Goal: Entertainment & Leisure: Consume media (video, audio)

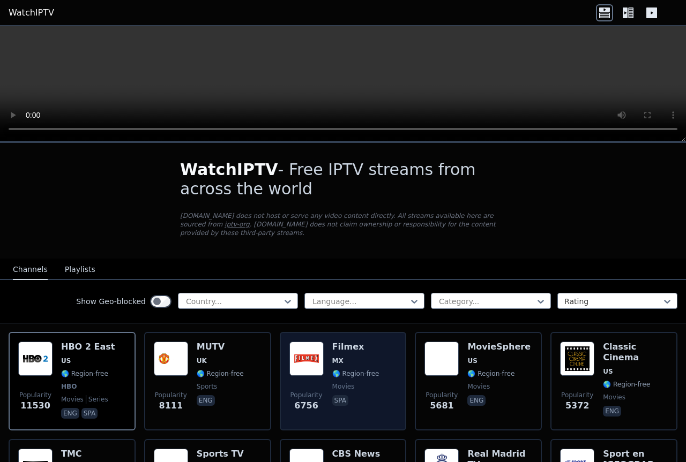
click at [339, 346] on div "Filmex MX 🌎 Region-free movies spa" at bounding box center [355, 381] width 47 height 79
click at [310, 353] on img at bounding box center [306, 359] width 34 height 34
drag, startPoint x: 310, startPoint y: 353, endPoint x: 373, endPoint y: 378, distance: 67.8
click at [373, 378] on div "Popularity 6756 Filmex MX 🌎 Region-free movies spa" at bounding box center [343, 381] width 108 height 79
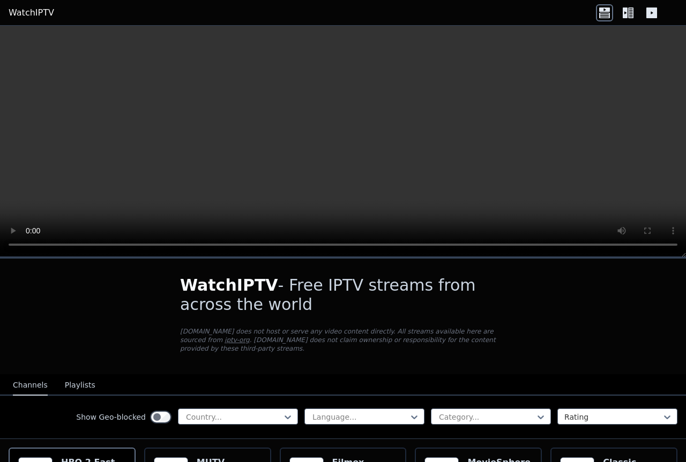
scroll to position [214, 0]
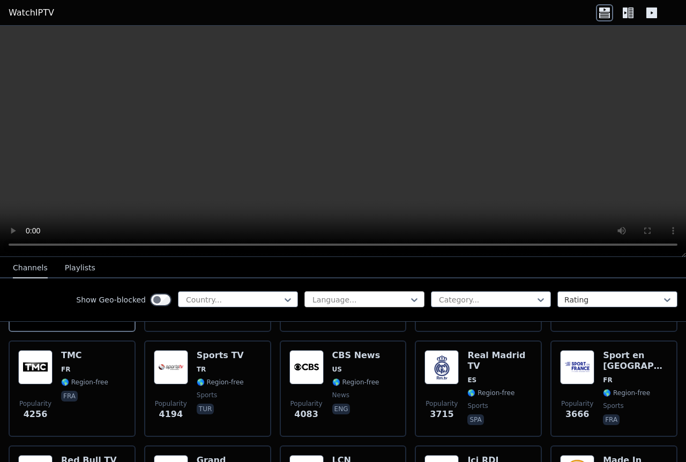
click at [348, 301] on div at bounding box center [360, 300] width 98 height 11
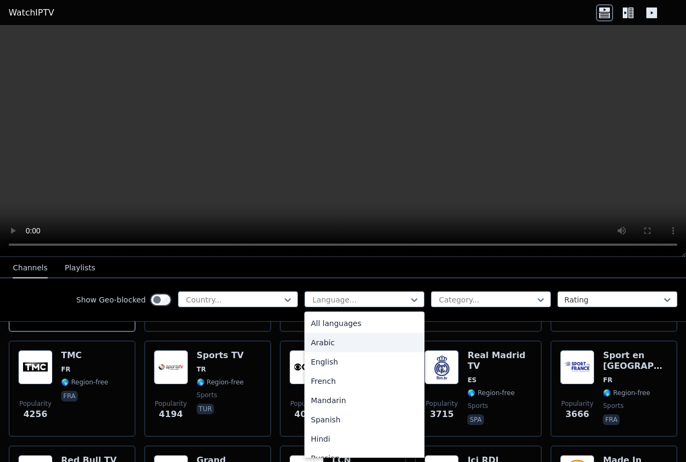
click at [319, 340] on div "Arabic" at bounding box center [364, 342] width 120 height 19
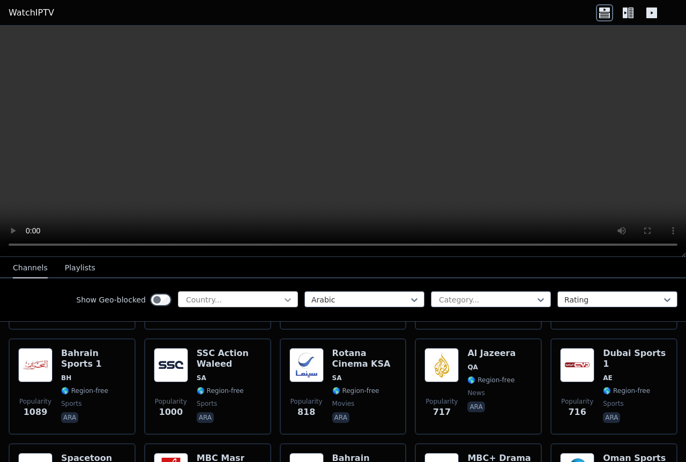
click at [283, 301] on icon at bounding box center [287, 300] width 11 height 11
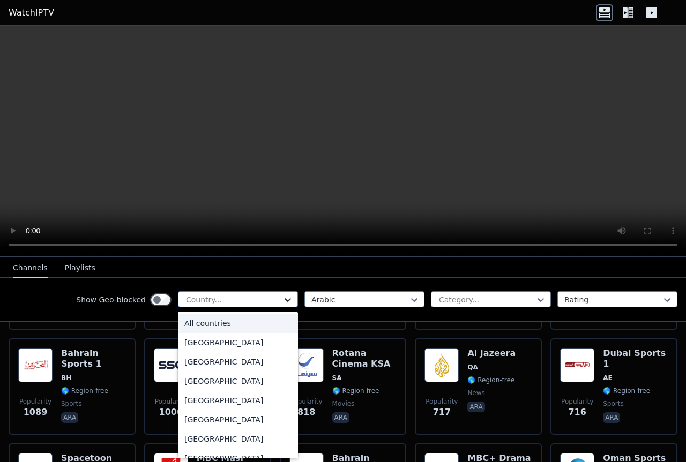
click at [283, 301] on icon at bounding box center [287, 300] width 11 height 11
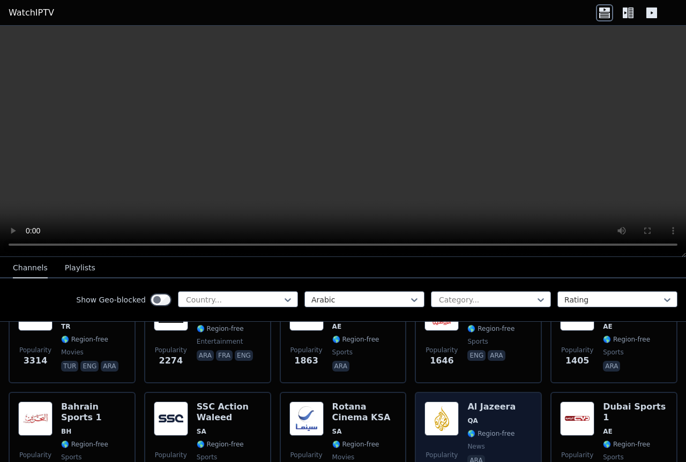
scroll to position [107, 0]
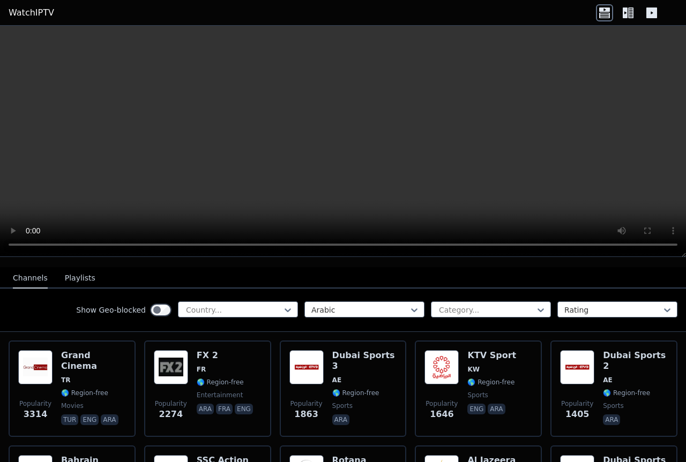
click at [624, 10] on icon at bounding box center [625, 13] width 5 height 11
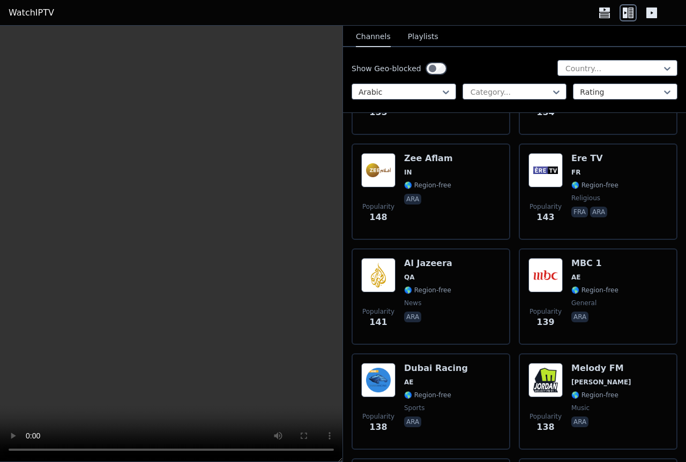
scroll to position [2411, 0]
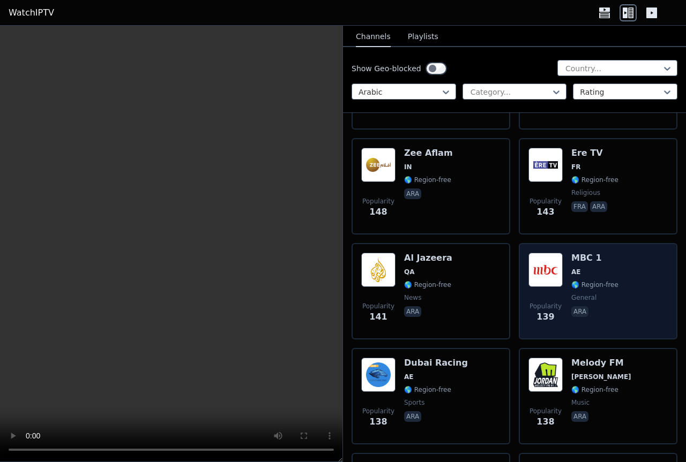
click at [614, 259] on div "Popularity 139 MBC 1 AE 🌎 Region-free general [PERSON_NAME]" at bounding box center [597, 291] width 139 height 77
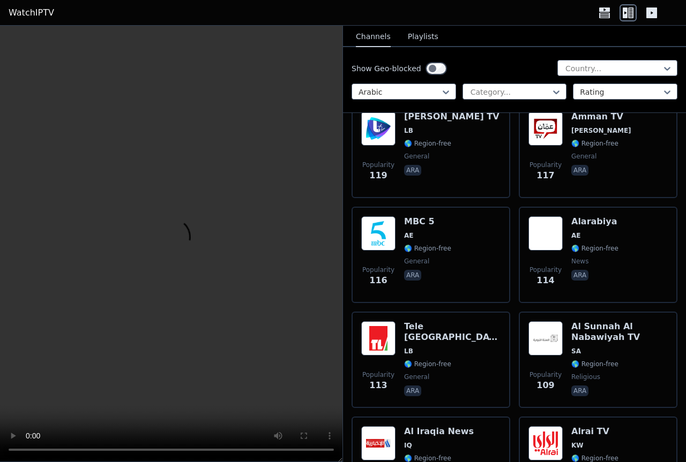
scroll to position [3322, 0]
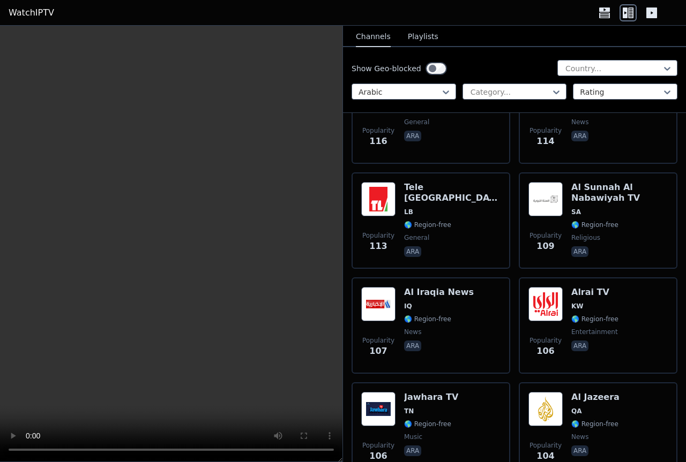
click at [624, 323] on div "Popularity 106 Alrai TV KW 🌎 Region-free entertainment ara" at bounding box center [597, 325] width 139 height 77
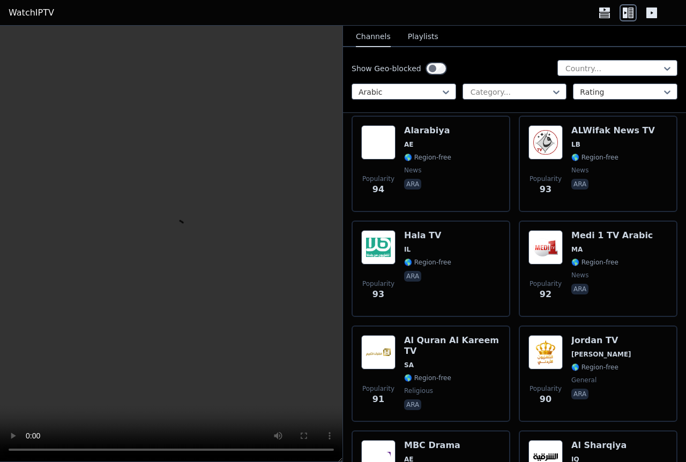
scroll to position [4287, 0]
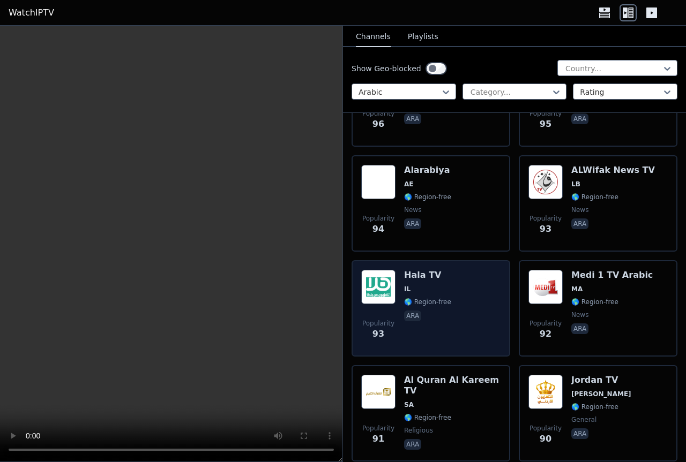
click at [456, 286] on div "Popularity 93 Hala TV IL 🌎 Region-free ara" at bounding box center [430, 308] width 139 height 77
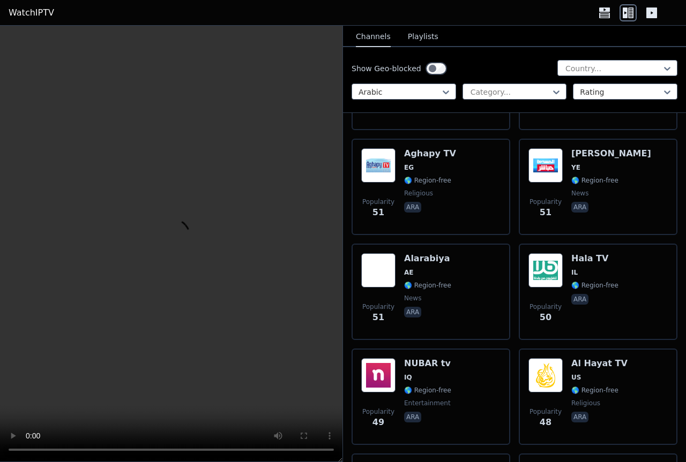
scroll to position [6698, 0]
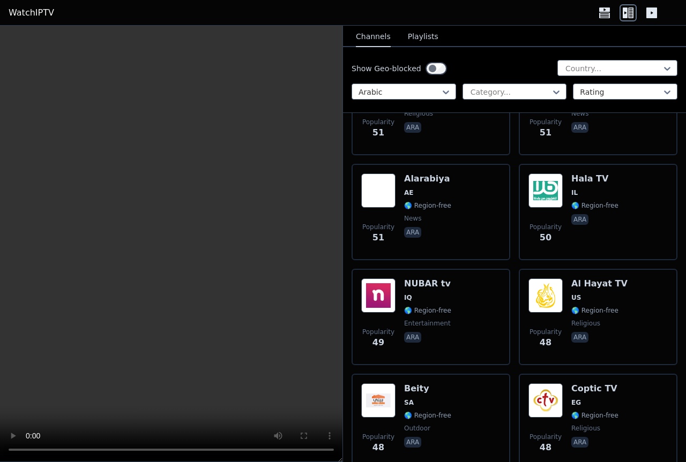
click at [456, 286] on div "Popularity 49 NUBAR tv IQ 🌎 Region-free entertainment ara" at bounding box center [430, 317] width 139 height 77
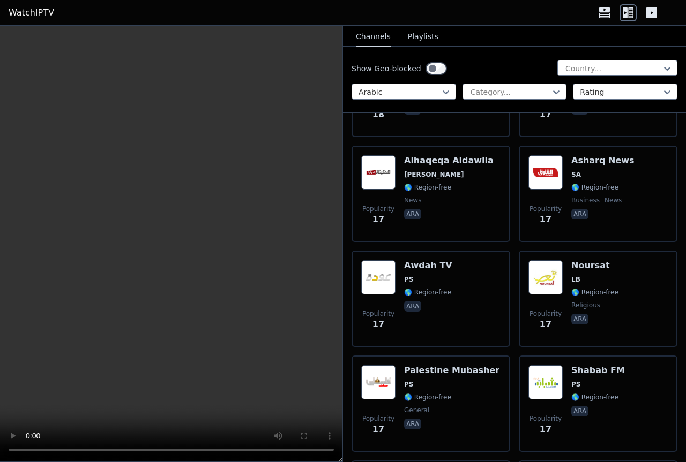
scroll to position [12957, 0]
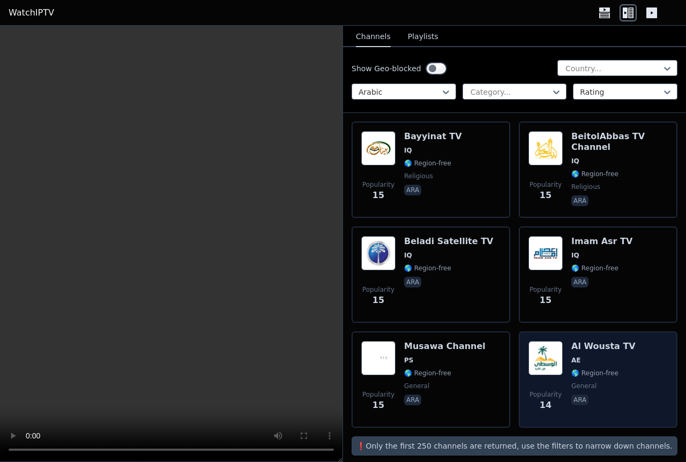
click at [591, 370] on div "Al Wousta TV AE 🌎 Region-free general ara" at bounding box center [603, 379] width 64 height 77
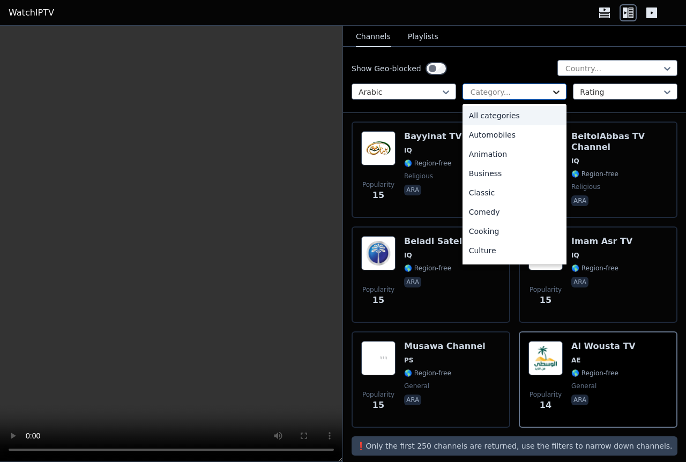
click at [551, 91] on icon at bounding box center [556, 92] width 11 height 11
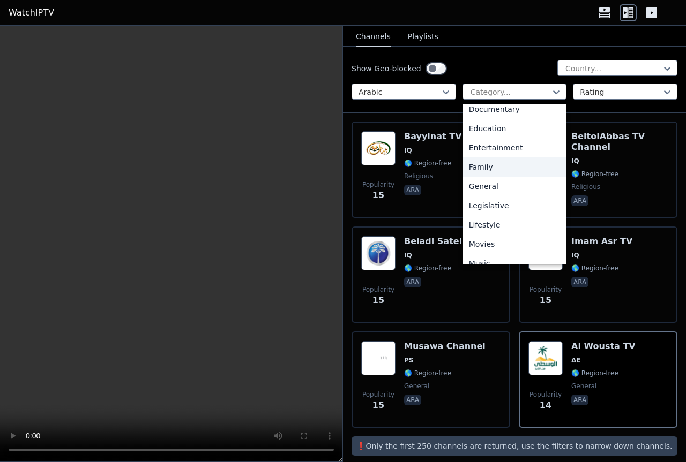
click at [483, 166] on div "Family" at bounding box center [514, 167] width 104 height 19
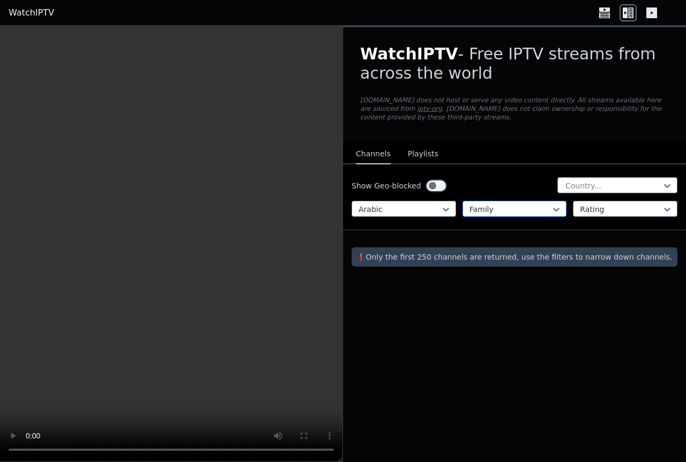
click at [521, 204] on div at bounding box center [510, 209] width 82 height 11
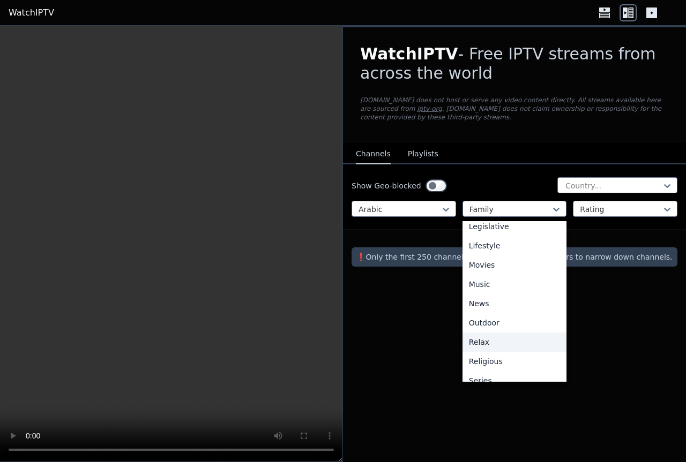
scroll to position [204, 0]
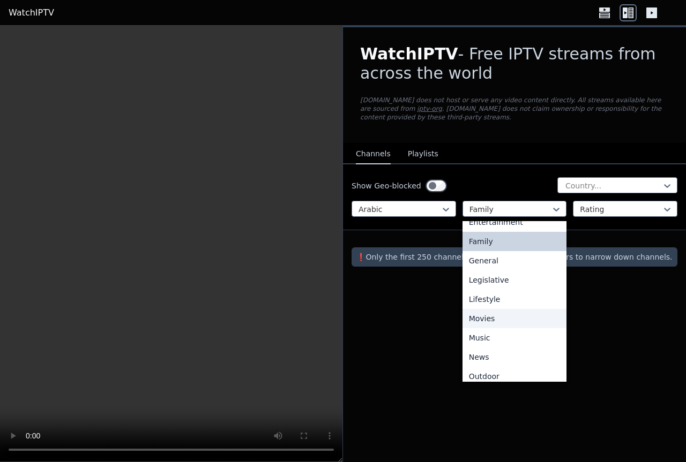
click at [508, 309] on div "Movies" at bounding box center [514, 318] width 104 height 19
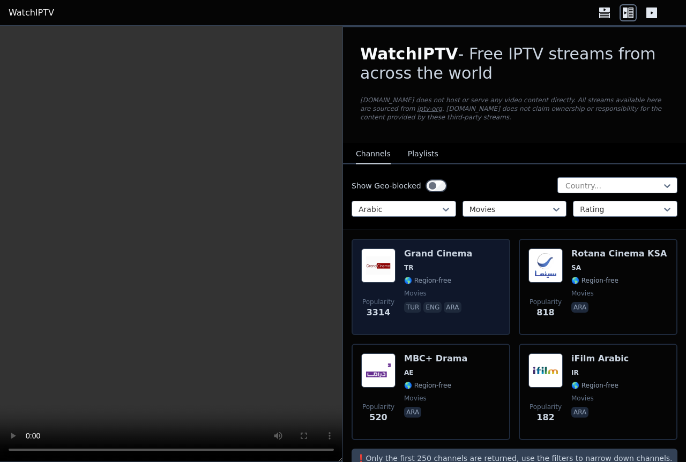
click at [431, 266] on span "TR" at bounding box center [438, 268] width 68 height 9
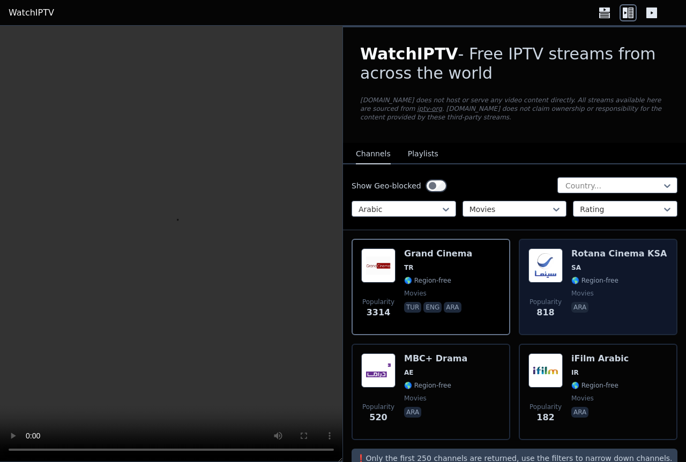
click at [629, 277] on span "🌎 Region-free" at bounding box center [618, 281] width 95 height 9
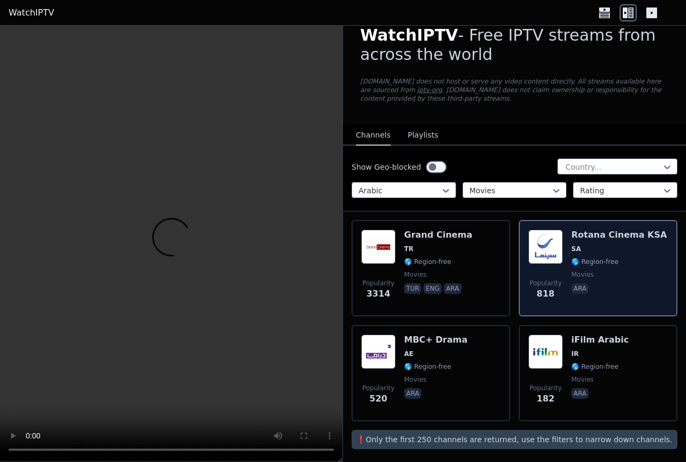
scroll to position [23, 0]
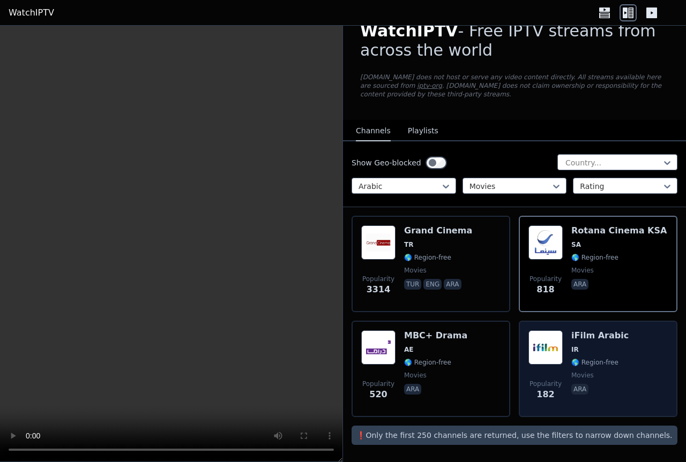
click at [617, 351] on div "Popularity 182 iFilm Arabic IR 🌎 Region-free movies ara" at bounding box center [597, 369] width 139 height 77
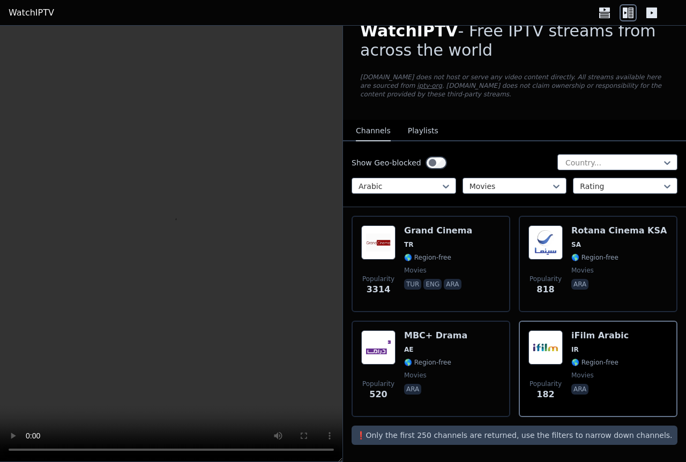
click at [496, 177] on div "Show Geo-blocked Country... Arabic Movies Rating" at bounding box center [514, 174] width 343 height 66
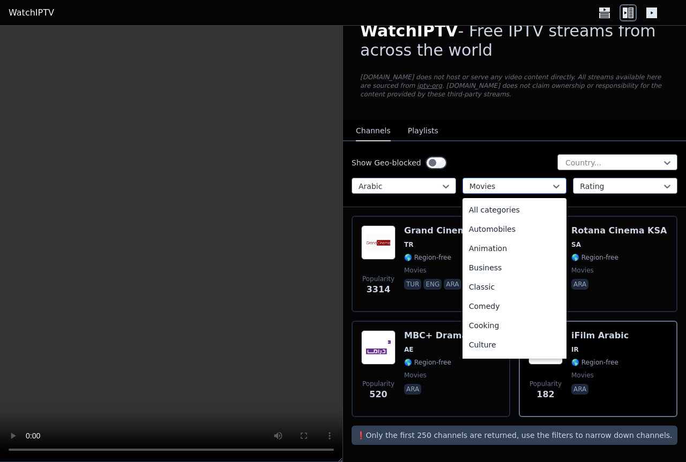
click at [499, 183] on div at bounding box center [510, 186] width 82 height 11
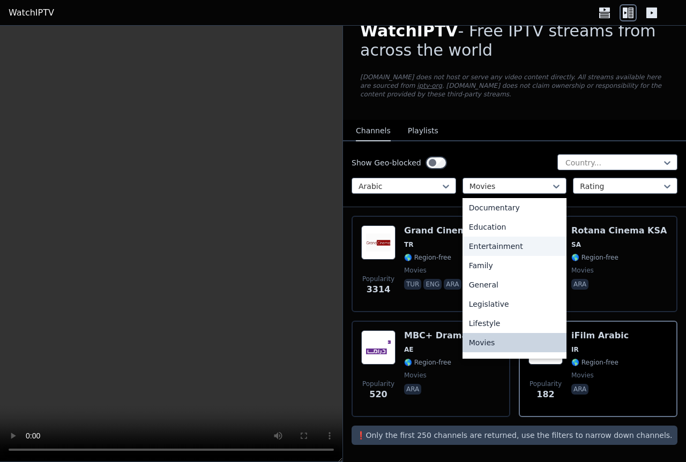
scroll to position [0, 0]
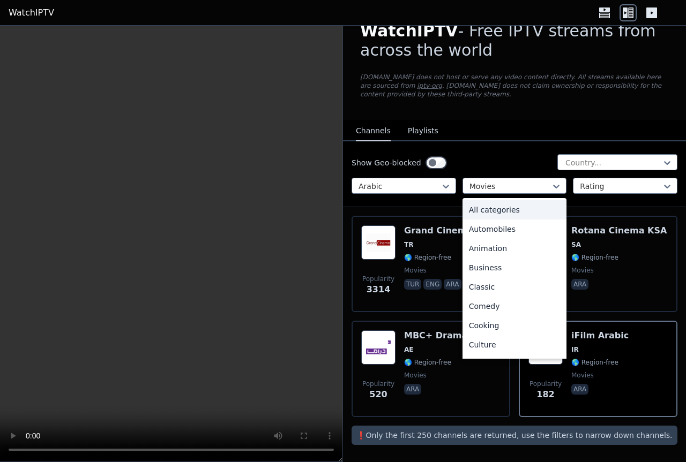
click at [505, 208] on div "All categories" at bounding box center [514, 209] width 104 height 19
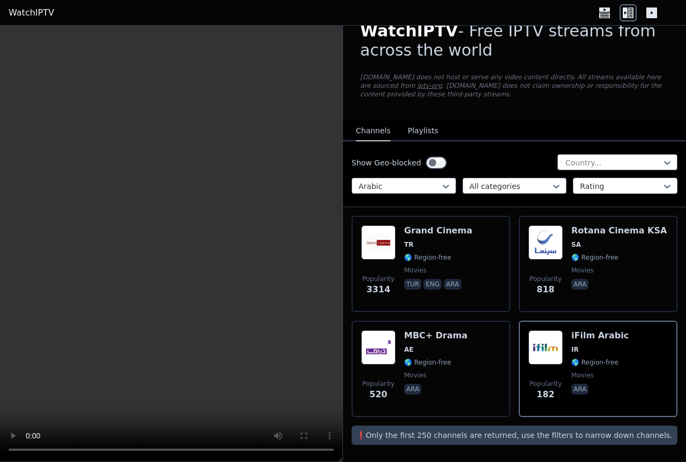
click at [617, 184] on div at bounding box center [621, 186] width 82 height 11
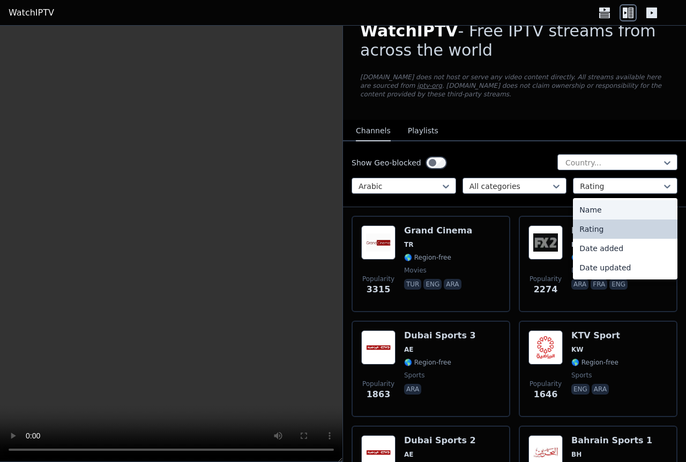
click at [595, 203] on div "Name" at bounding box center [625, 209] width 104 height 19
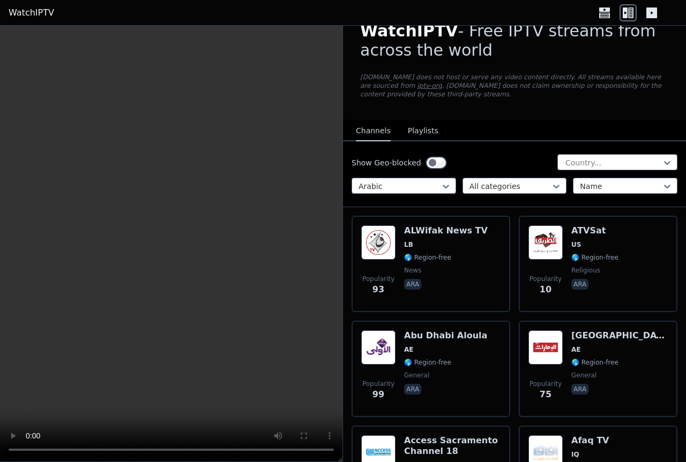
click at [412, 128] on button "Playlists" at bounding box center [423, 131] width 31 height 20
